Goal: Task Accomplishment & Management: Use online tool/utility

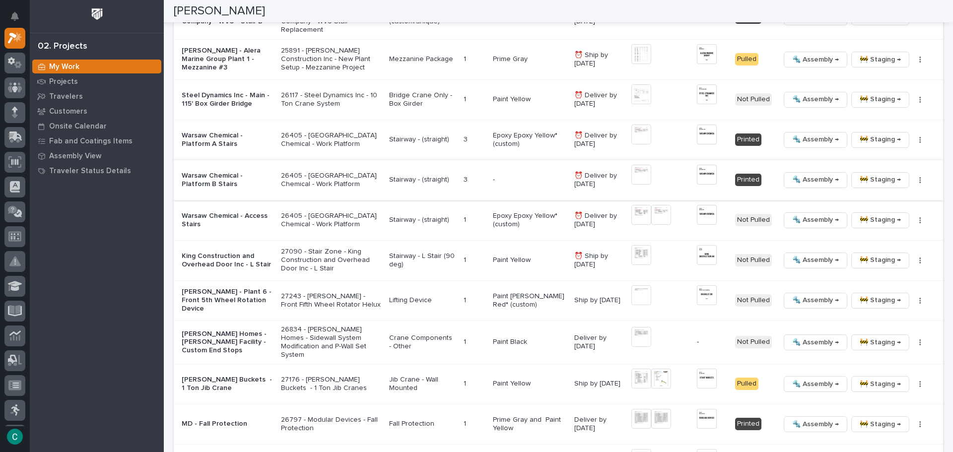
scroll to position [1142, 0]
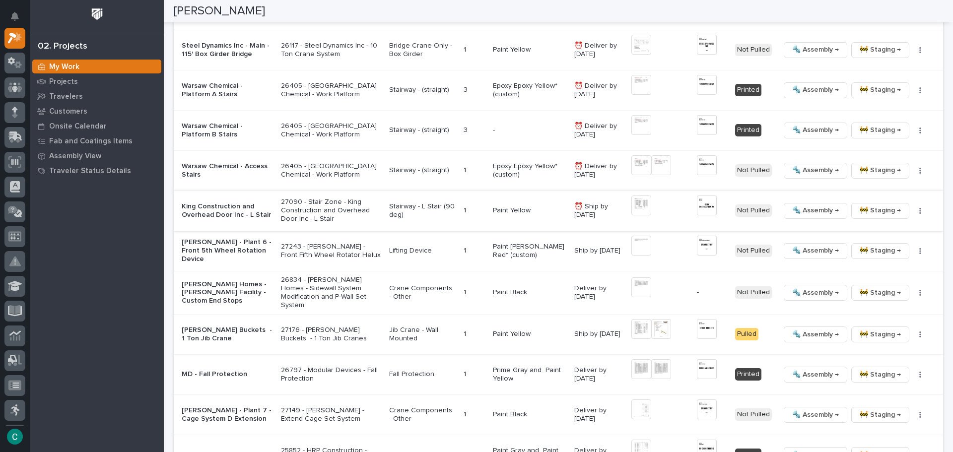
click at [881, 213] on span "🚧 Staging →" at bounding box center [879, 210] width 41 height 12
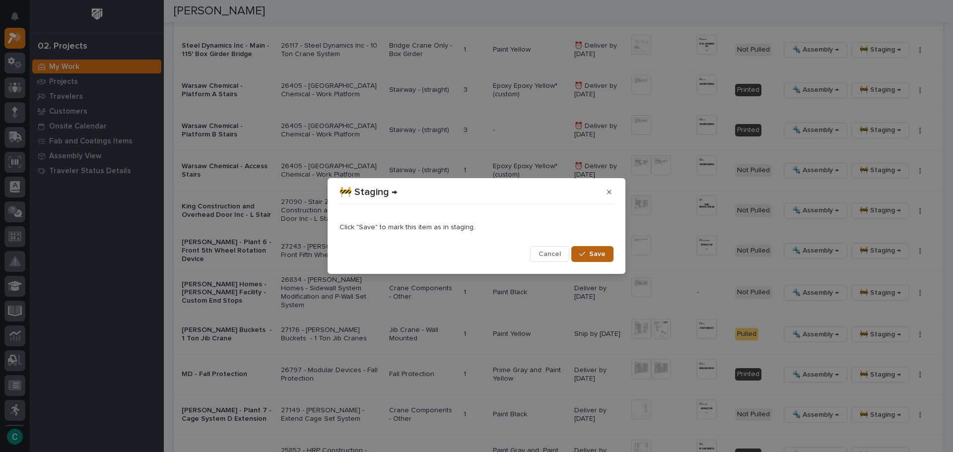
click at [598, 257] on span "Save" at bounding box center [597, 254] width 16 height 9
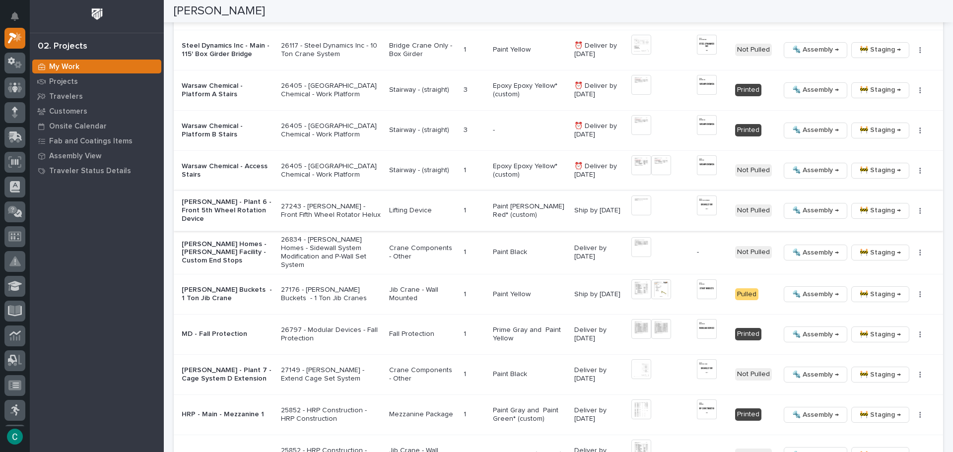
scroll to position [1192, 0]
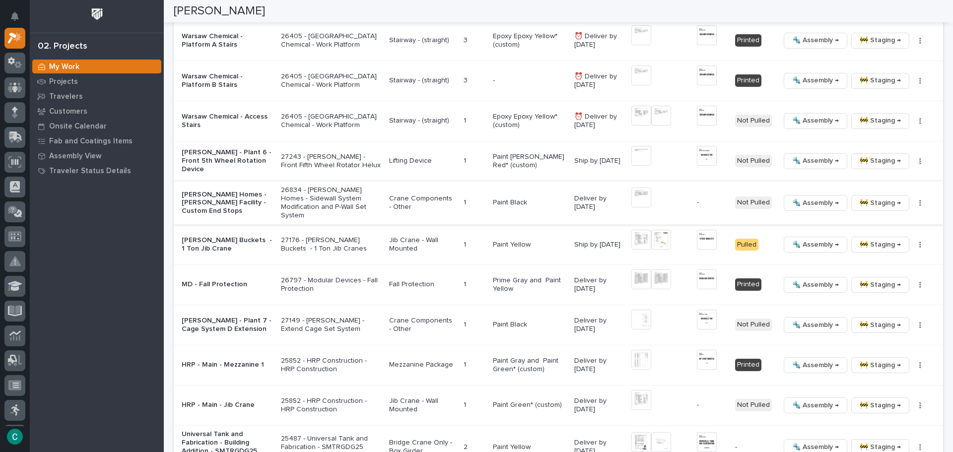
click at [636, 195] on img at bounding box center [641, 198] width 20 height 20
click at [638, 200] on img at bounding box center [641, 198] width 20 height 20
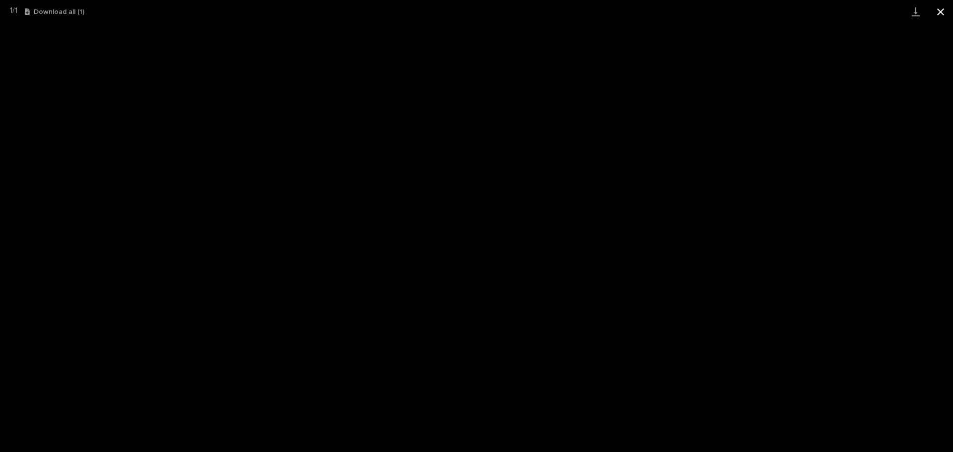
click at [942, 7] on button "Close gallery" at bounding box center [940, 11] width 25 height 23
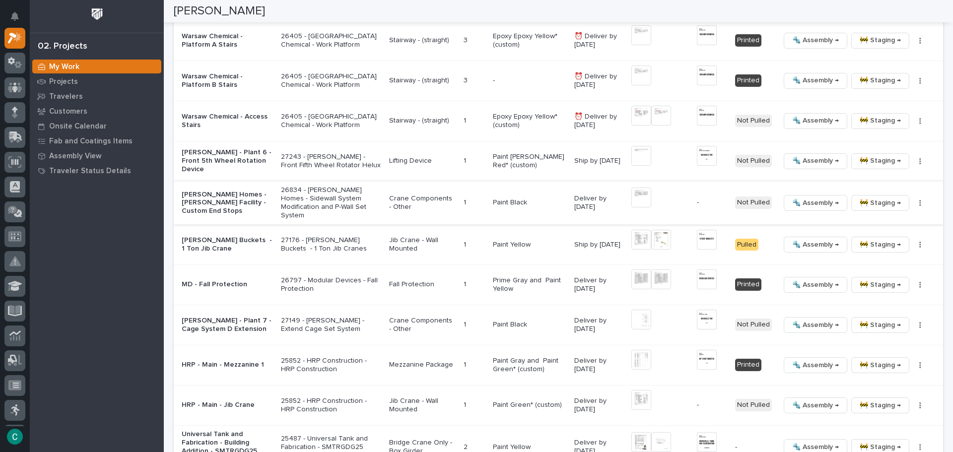
click at [913, 202] on button "button" at bounding box center [920, 202] width 14 height 7
click at [868, 257] on span "Generate VIP" at bounding box center [876, 253] width 43 height 12
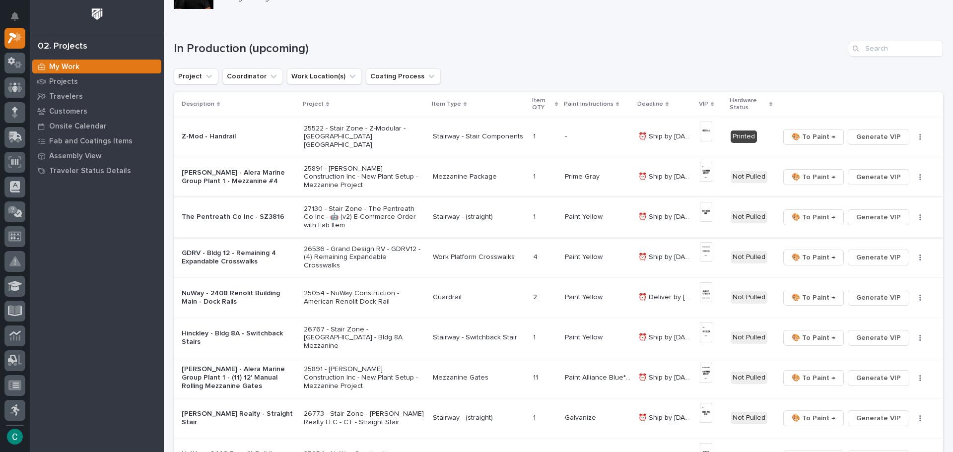
scroll to position [100, 0]
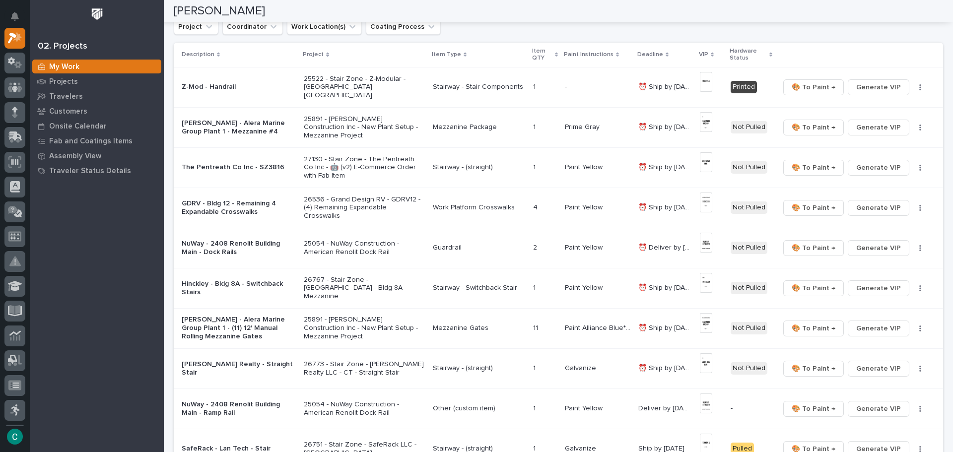
click at [463, 167] on p "Stairway - (straight)" at bounding box center [479, 167] width 92 height 8
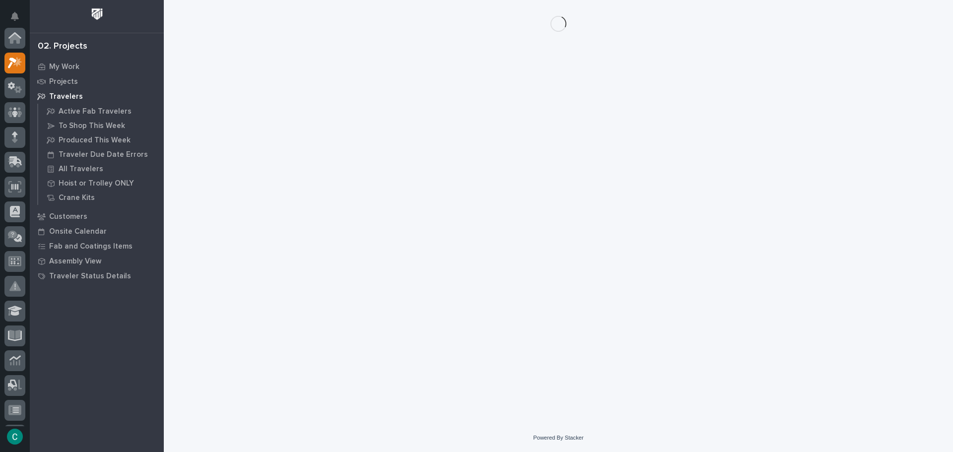
scroll to position [25, 0]
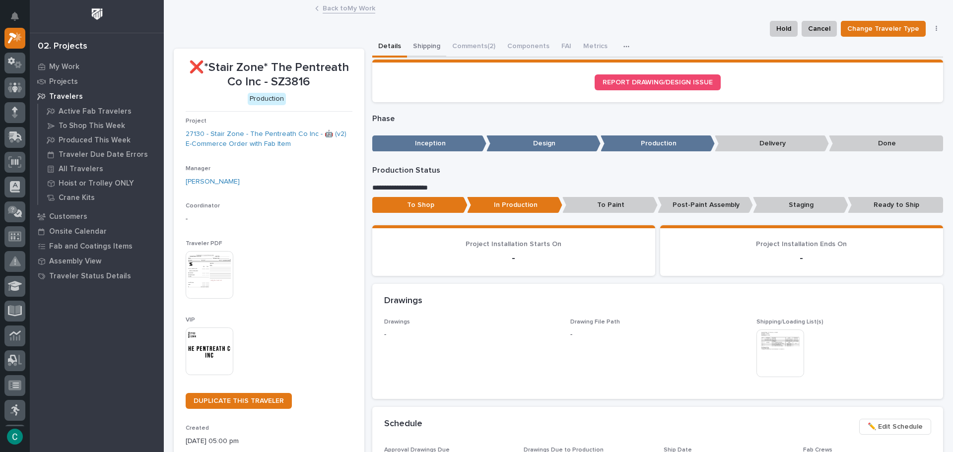
click at [421, 45] on button "Shipping" at bounding box center [426, 47] width 39 height 21
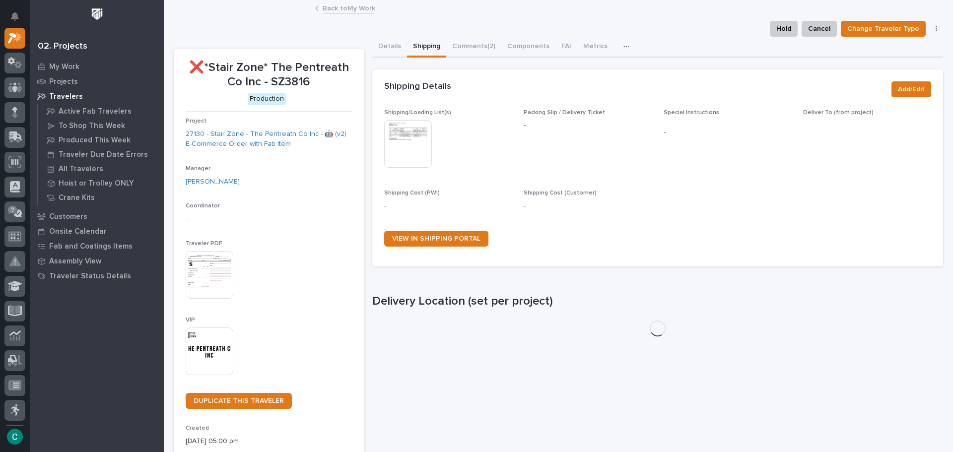
click at [417, 139] on img at bounding box center [408, 144] width 48 height 48
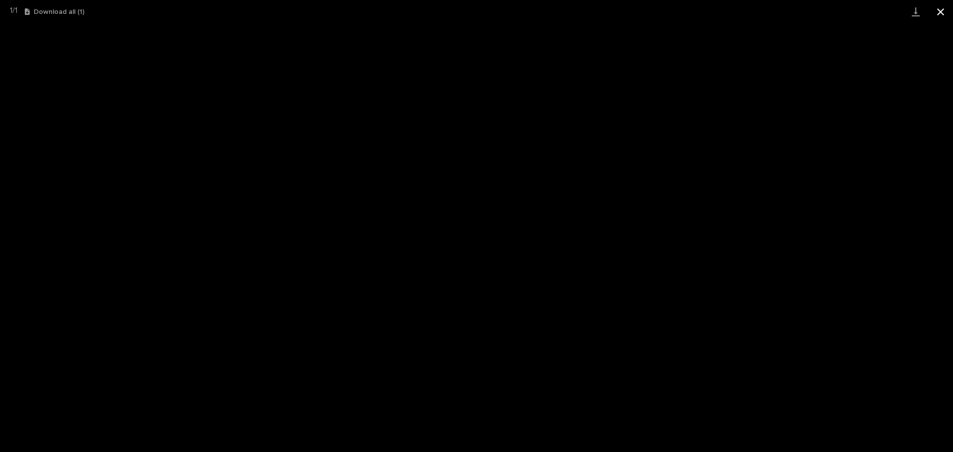
click at [949, 13] on button "Close gallery" at bounding box center [940, 11] width 25 height 23
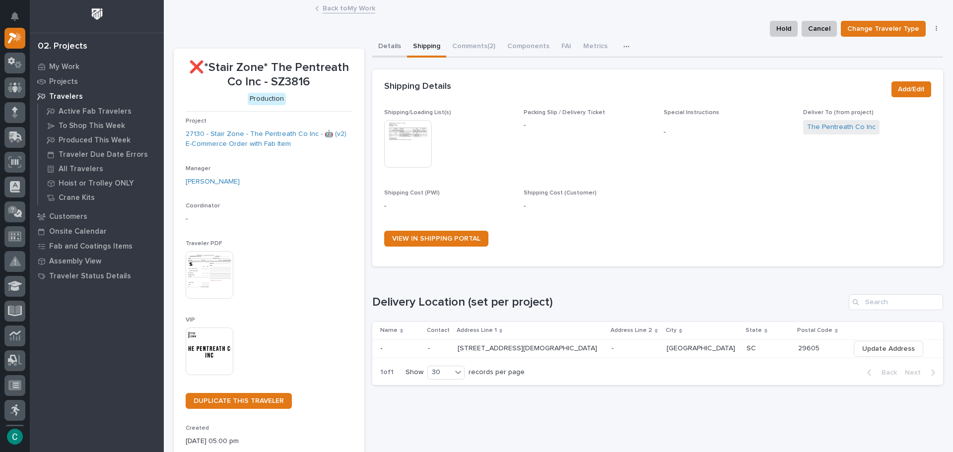
click at [393, 48] on button "Details" at bounding box center [389, 47] width 35 height 21
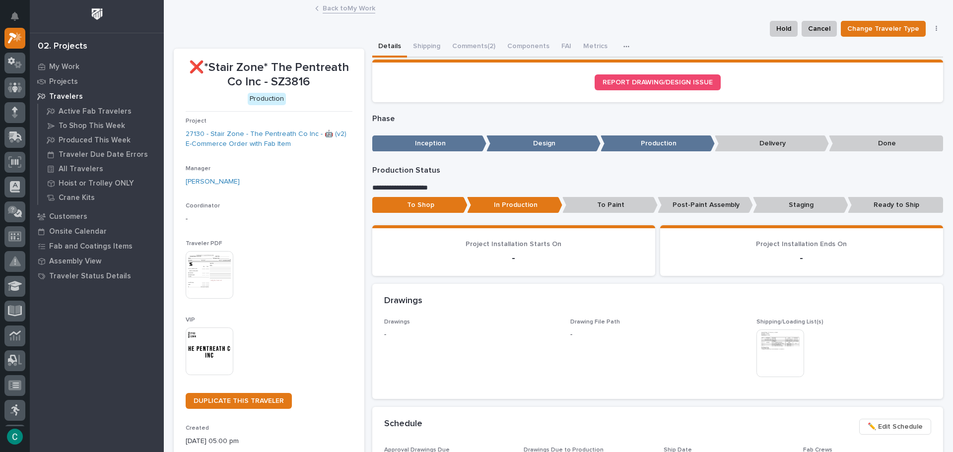
click at [616, 203] on p "To Paint" at bounding box center [609, 205] width 95 height 16
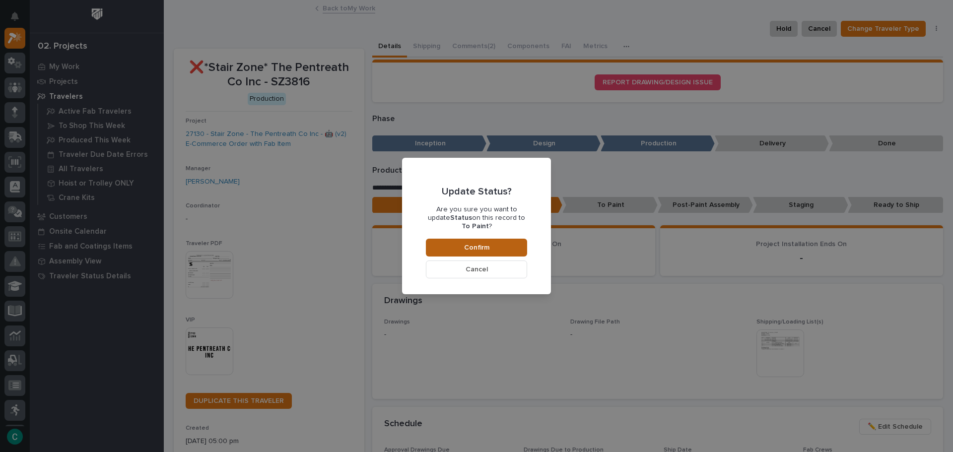
click at [491, 241] on button "Confirm" at bounding box center [476, 248] width 101 height 18
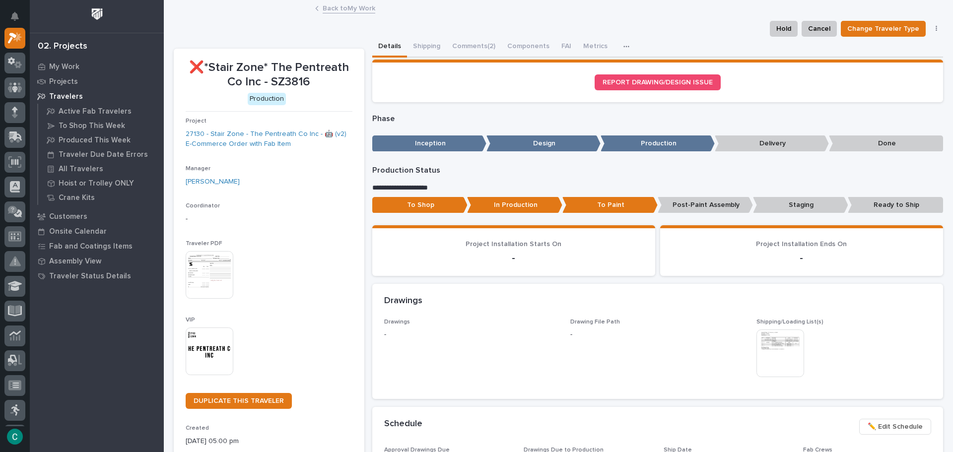
click at [326, 11] on link "Back to My Work" at bounding box center [349, 7] width 53 height 11
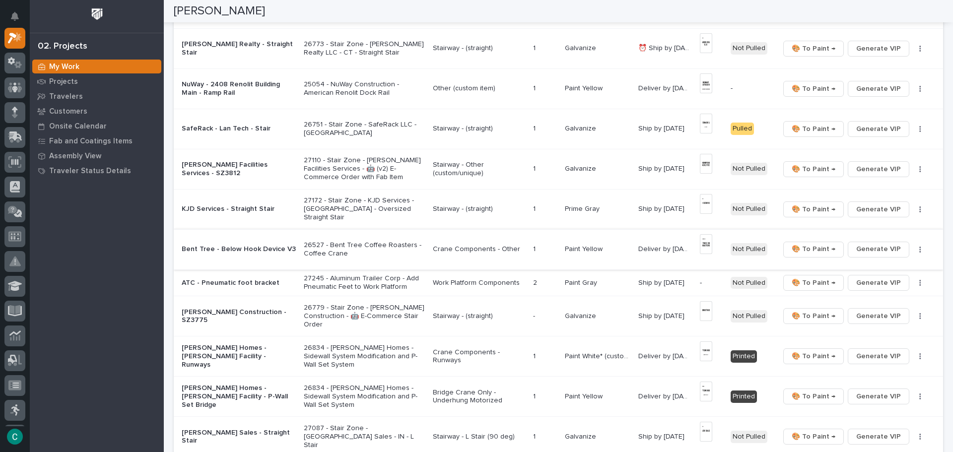
scroll to position [397, 0]
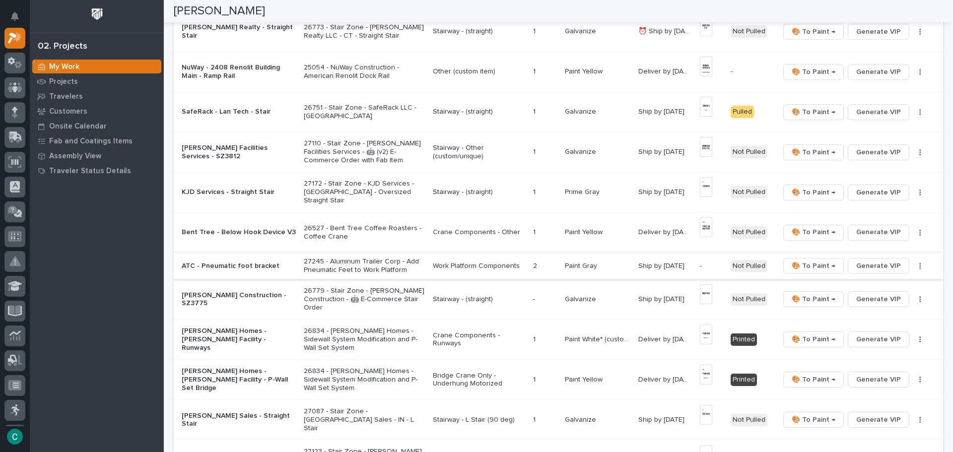
click at [897, 267] on button "Generate VIP" at bounding box center [878, 266] width 62 height 16
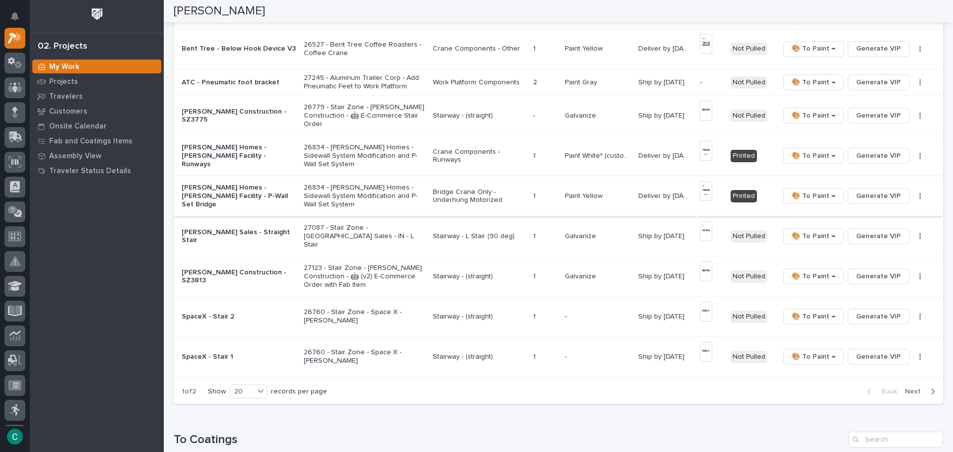
scroll to position [595, 0]
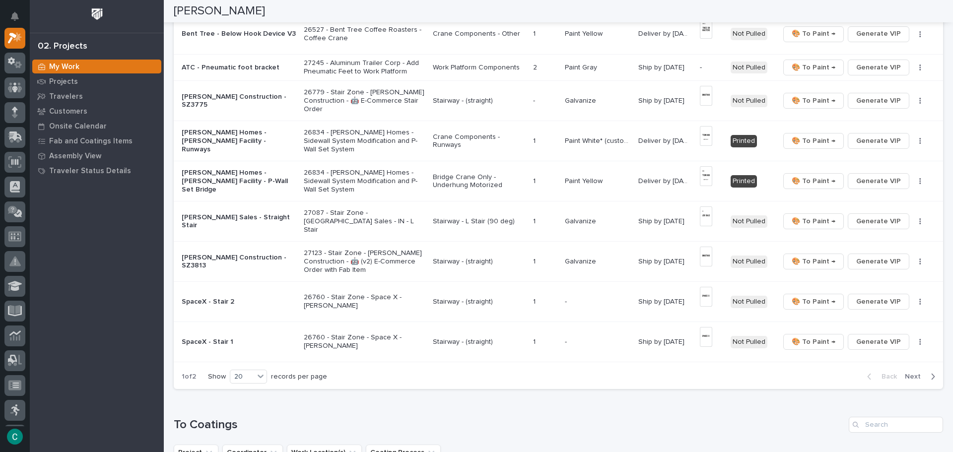
click at [926, 378] on div "button" at bounding box center [930, 376] width 8 height 9
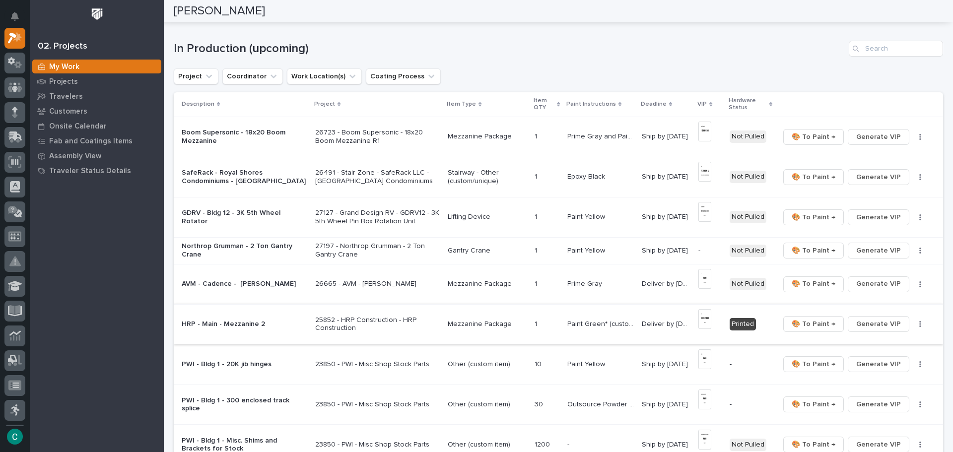
scroll to position [50, 0]
click at [864, 248] on span "Generate VIP" at bounding box center [878, 252] width 45 height 12
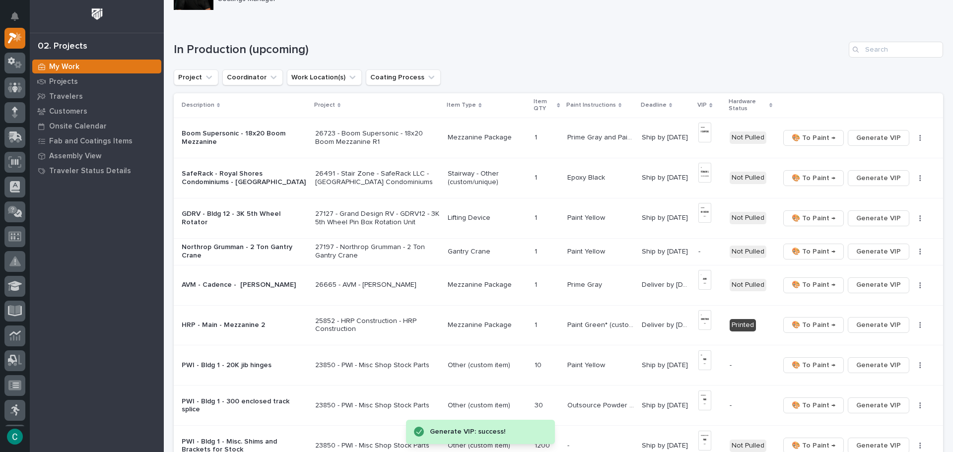
click at [464, 138] on p "Mezzanine Package" at bounding box center [487, 137] width 79 height 8
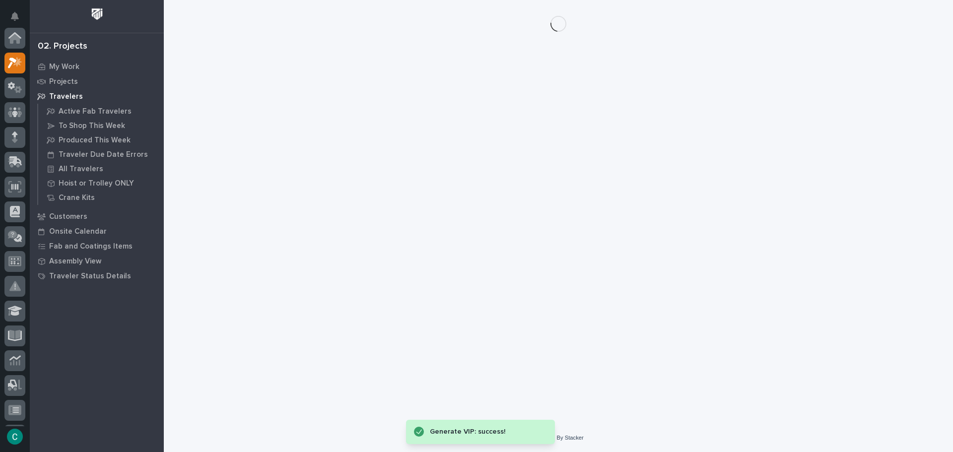
scroll to position [25, 0]
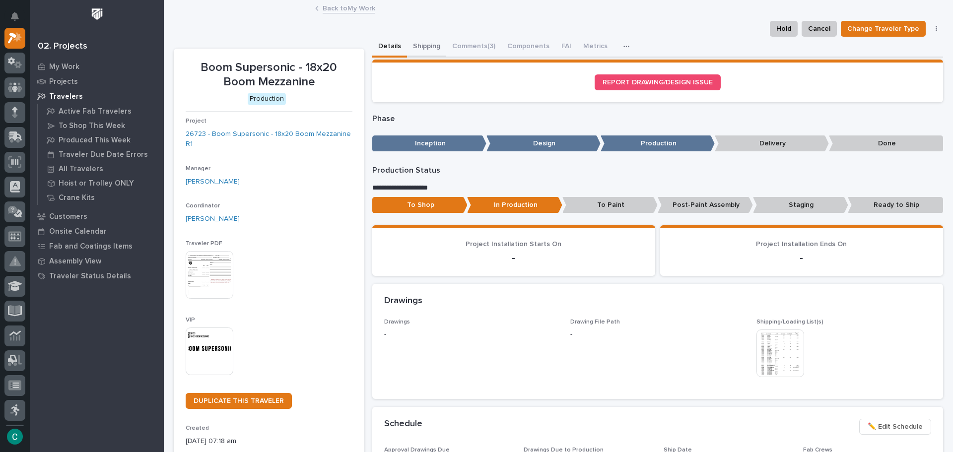
click at [416, 49] on button "Shipping" at bounding box center [426, 47] width 39 height 21
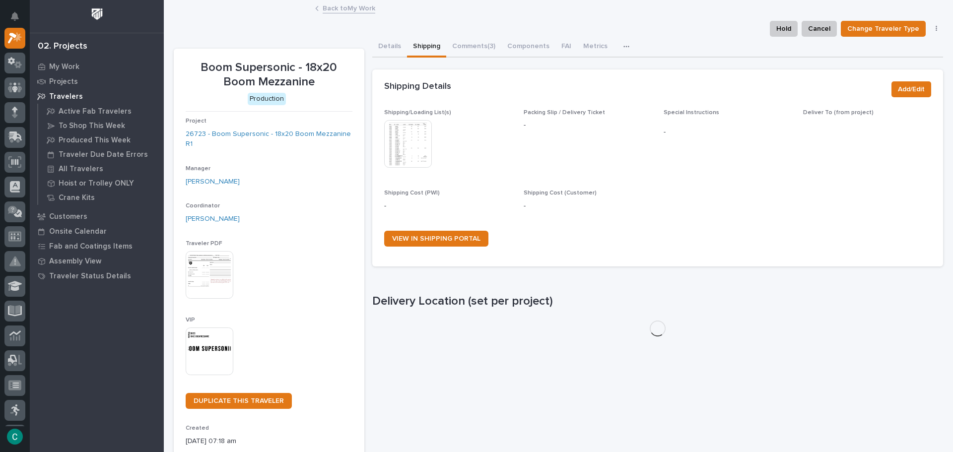
click at [414, 133] on img at bounding box center [408, 144] width 48 height 48
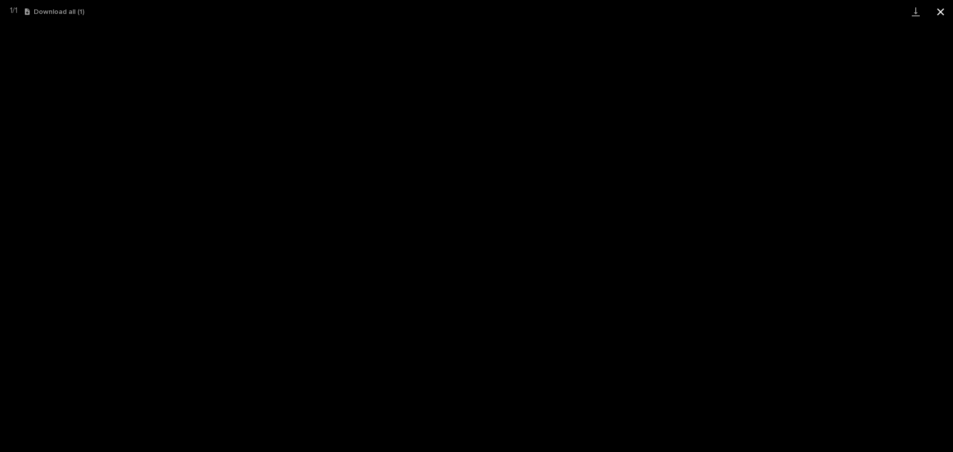
click at [935, 11] on button "Close gallery" at bounding box center [940, 11] width 25 height 23
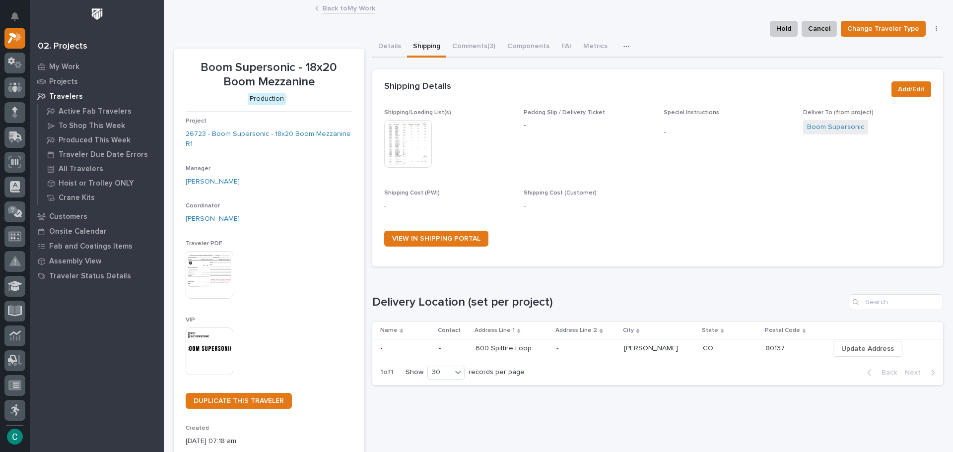
click at [326, 12] on link "Back to My Work" at bounding box center [349, 7] width 53 height 11
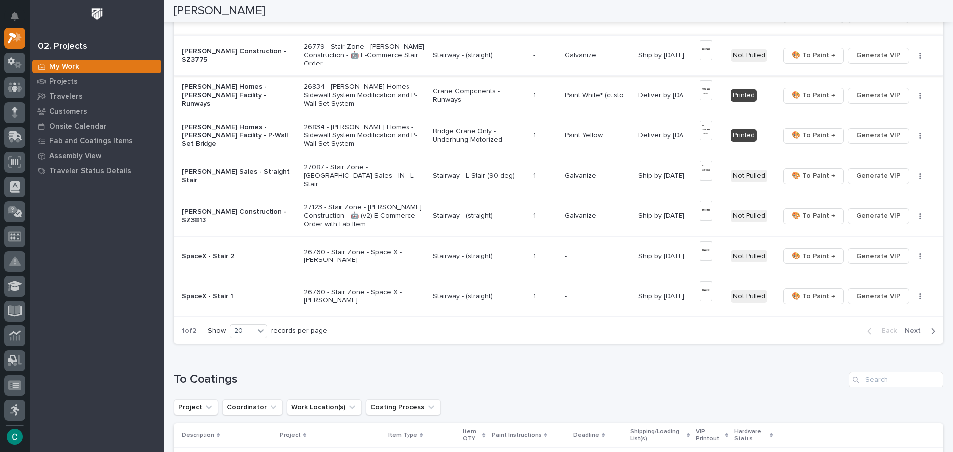
scroll to position [695, 0]
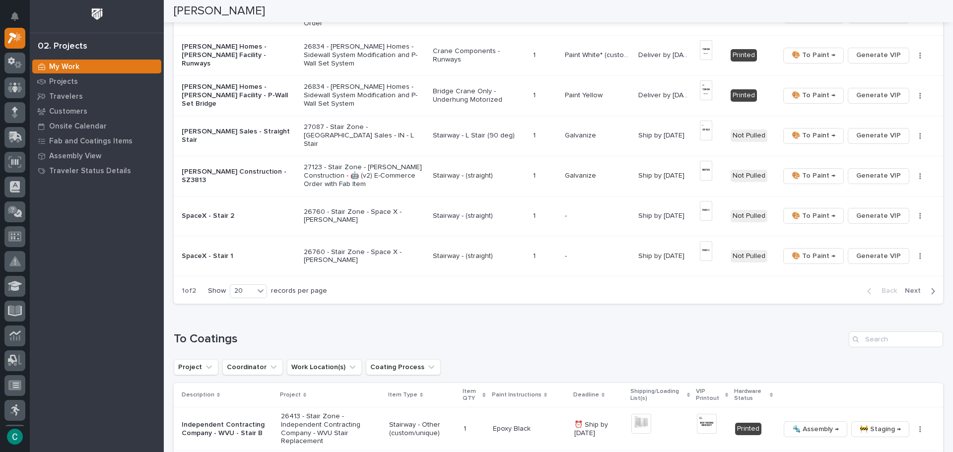
click at [919, 287] on button "Next" at bounding box center [922, 290] width 42 height 9
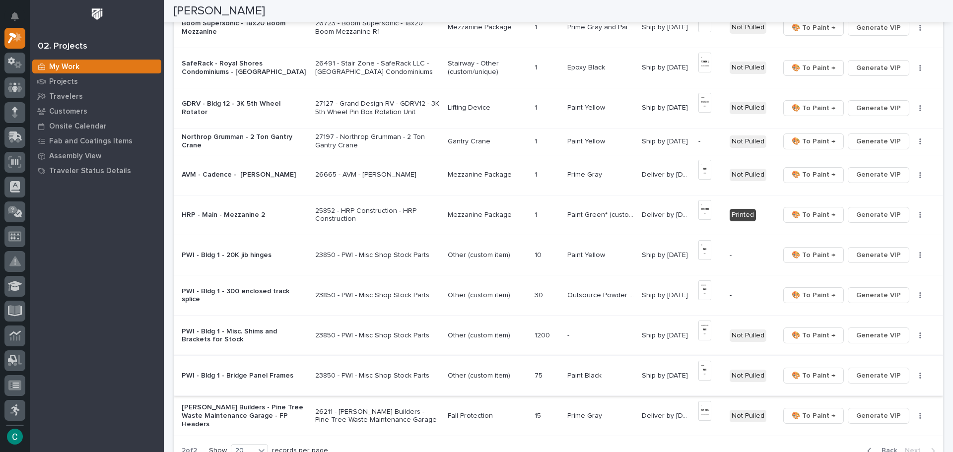
scroll to position [110, 0]
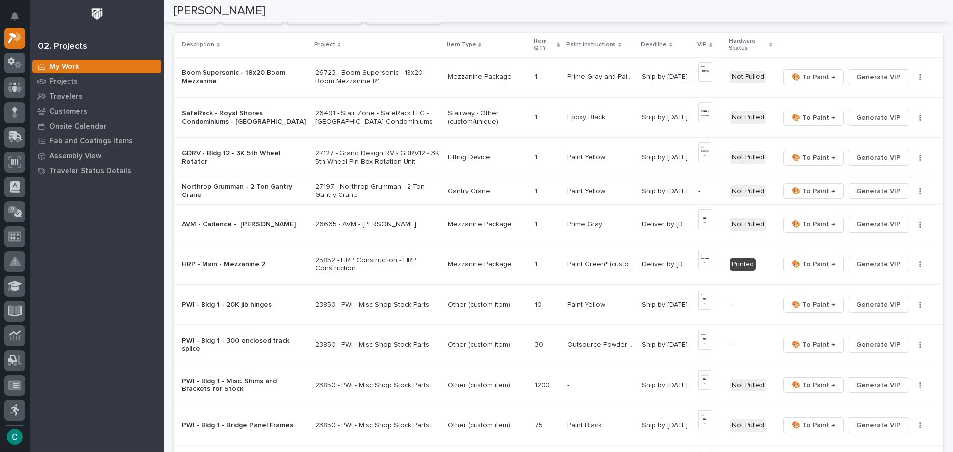
click at [495, 224] on p "Mezzanine Package" at bounding box center [487, 224] width 79 height 8
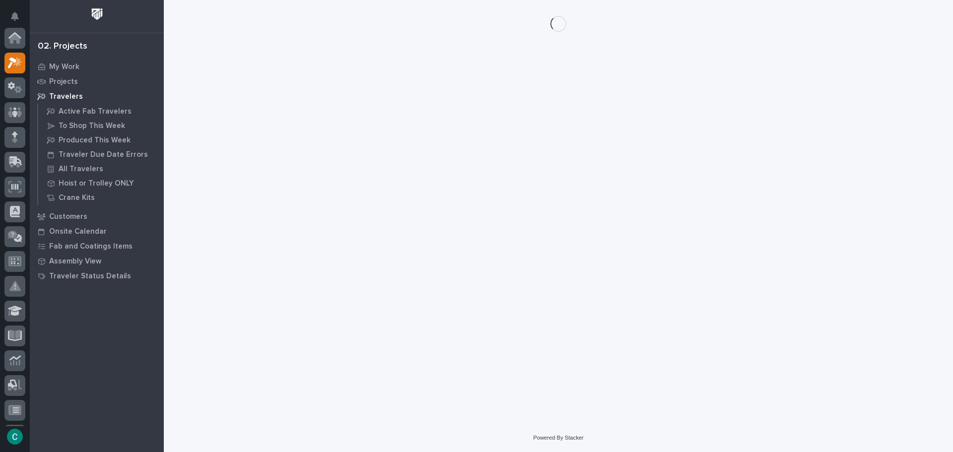
scroll to position [25, 0]
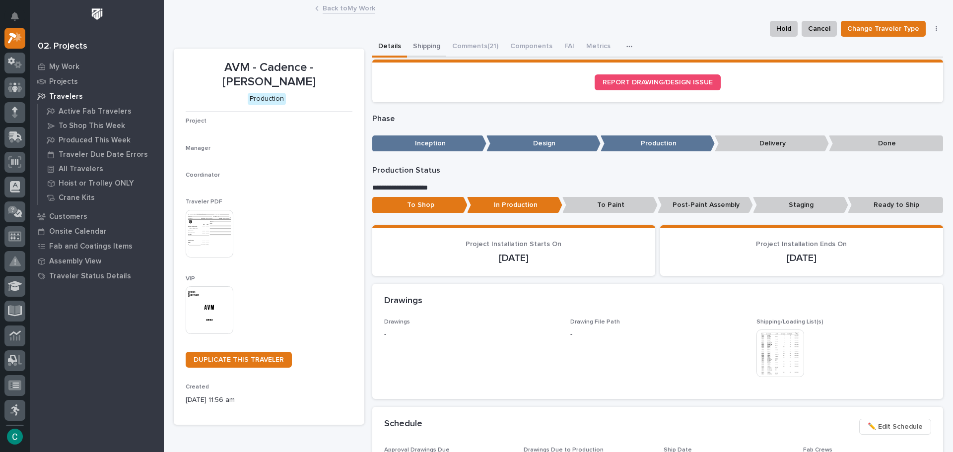
click at [417, 46] on button "Shipping" at bounding box center [426, 47] width 39 height 21
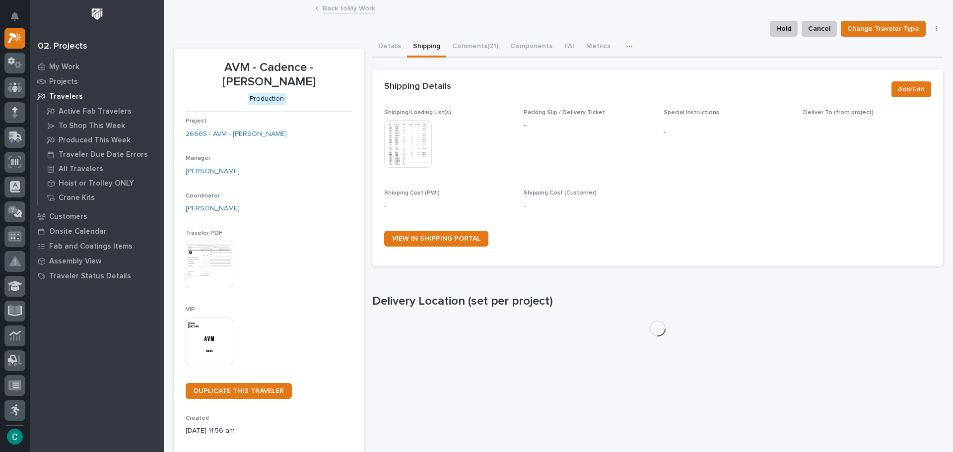
click at [412, 143] on img at bounding box center [408, 144] width 48 height 48
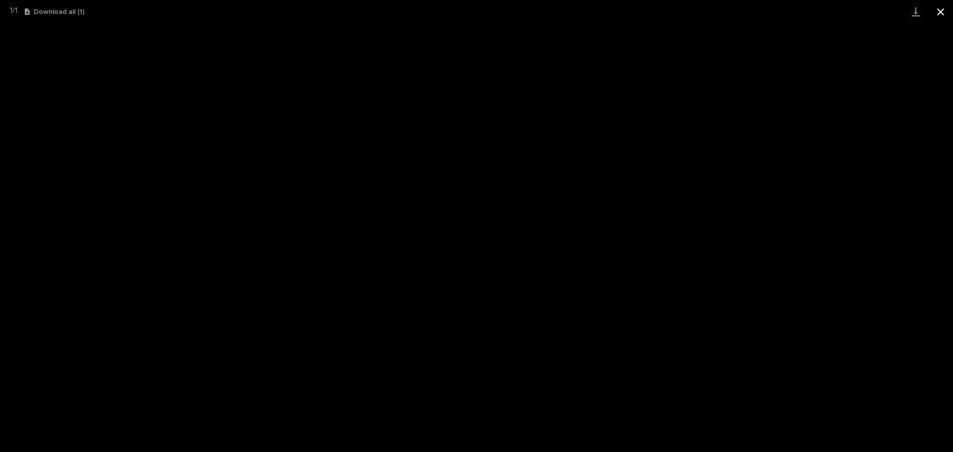
click at [945, 12] on button "Close gallery" at bounding box center [940, 11] width 25 height 23
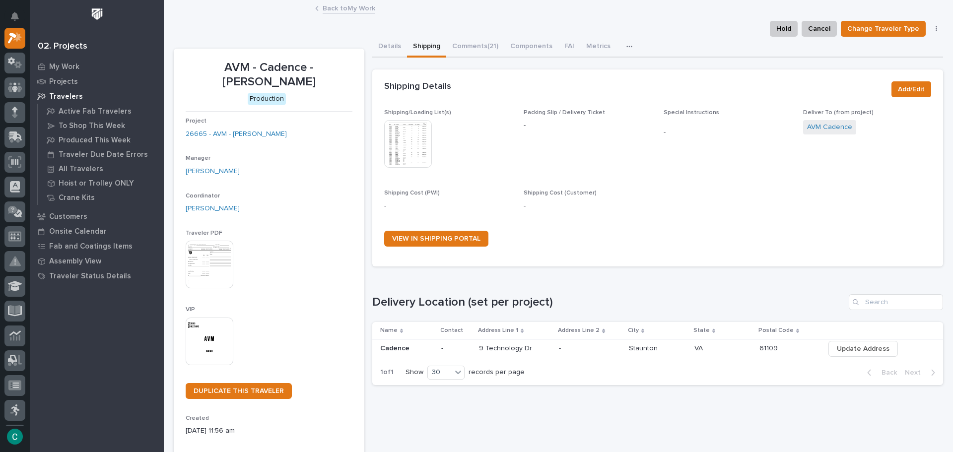
click at [349, 7] on link "Back to My Work" at bounding box center [349, 7] width 53 height 11
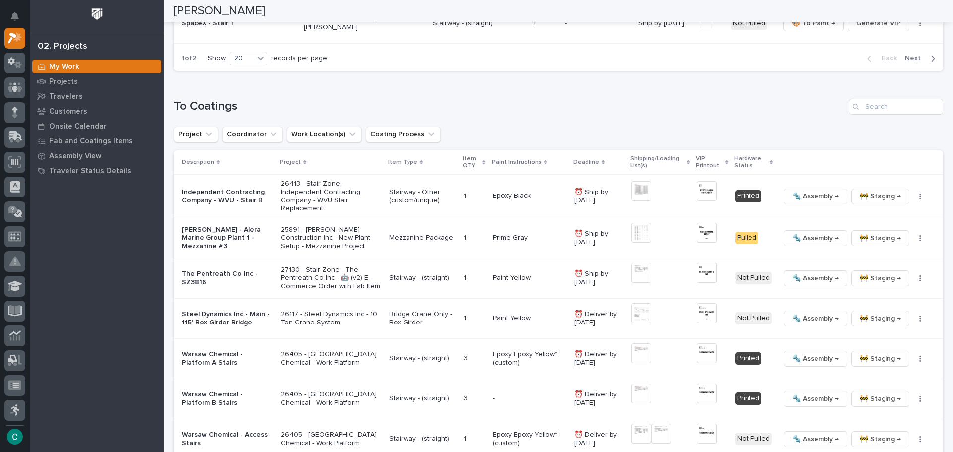
scroll to position [943, 0]
